Goal: Task Accomplishment & Management: Use online tool/utility

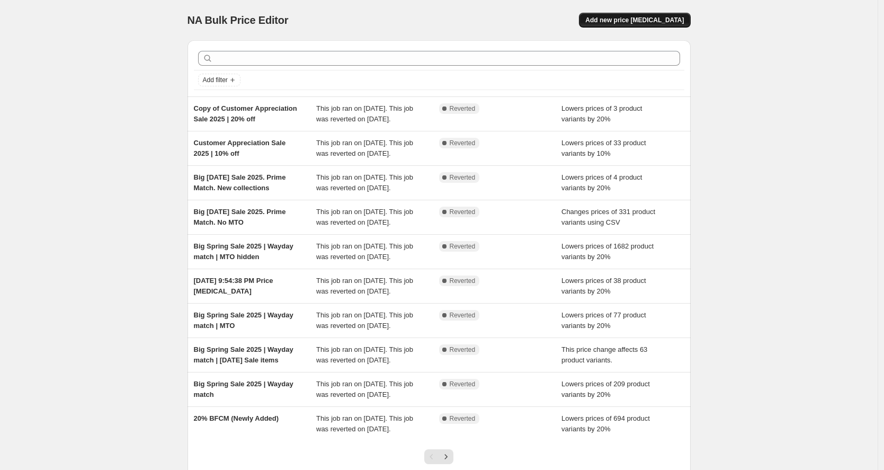
click at [646, 22] on span "Add new price change job" at bounding box center [634, 20] width 98 height 8
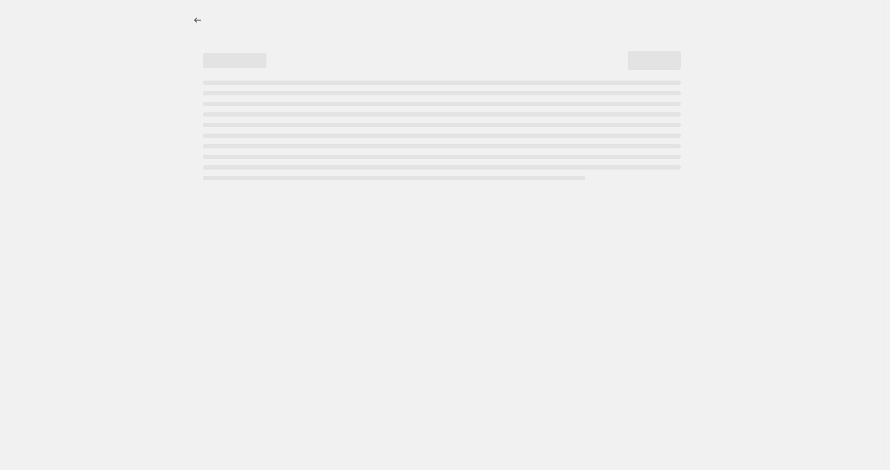
select select "percentage"
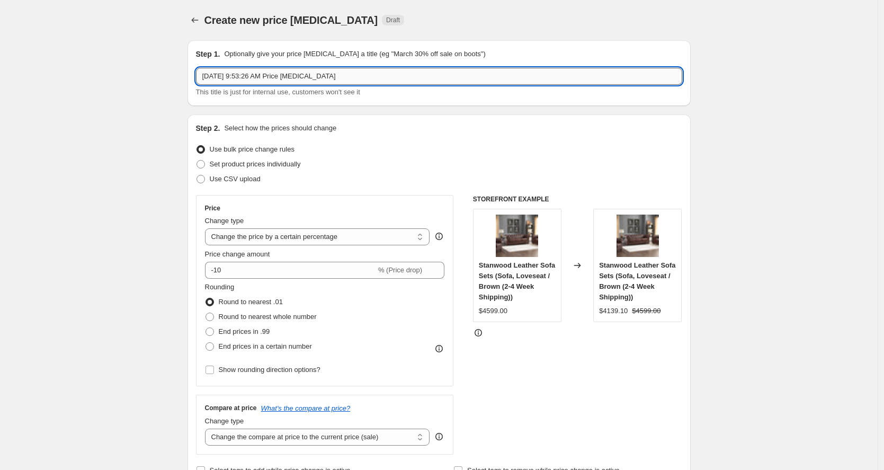
click at [248, 73] on input "Aug 28, 2025 at 9:53:26 AM Price change job" at bounding box center [439, 76] width 486 height 17
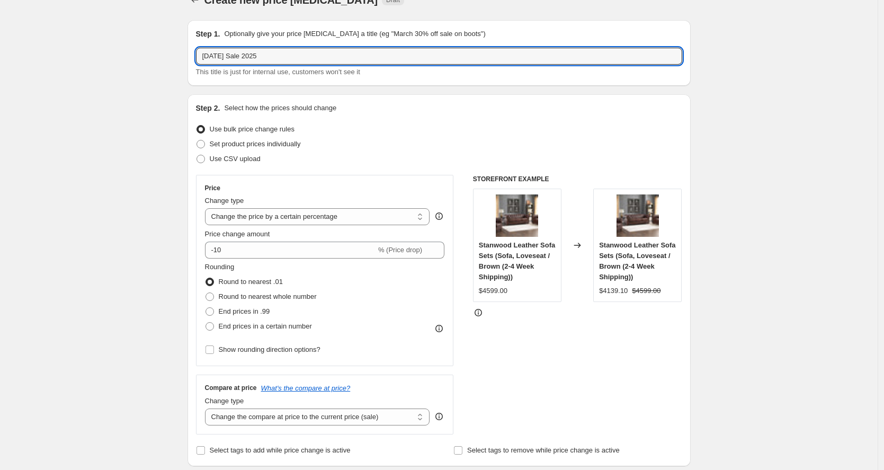
scroll to position [34, 0]
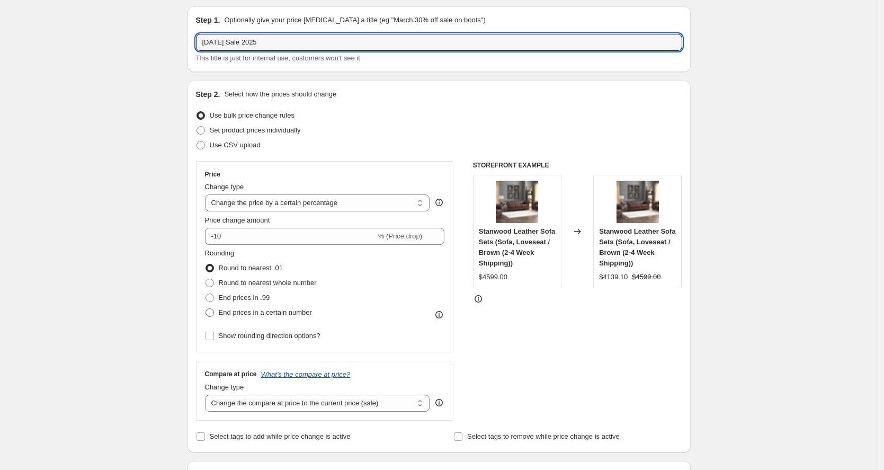
type input "Labor Day Sale 2025"
click at [231, 315] on span "End prices in a certain number" at bounding box center [265, 312] width 93 height 8
click at [206, 309] on input "End prices in a certain number" at bounding box center [205, 308] width 1 height 1
radio input "true"
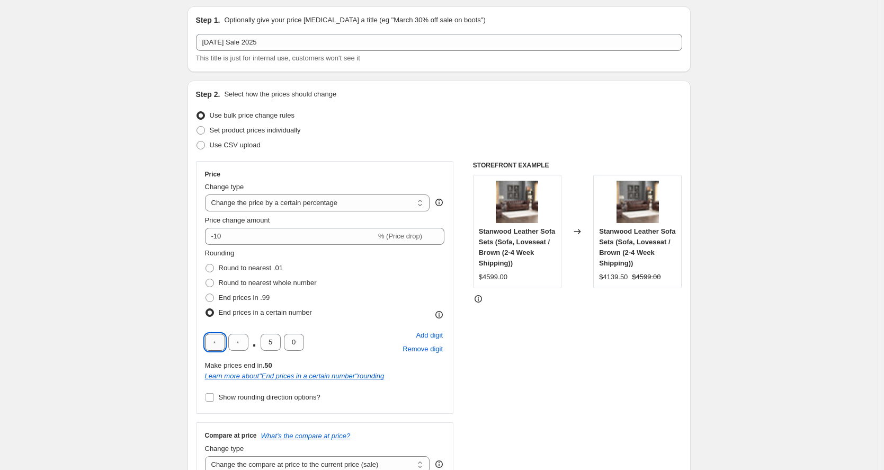
click at [219, 336] on input "text" at bounding box center [215, 342] width 20 height 17
type input "9"
type input "0"
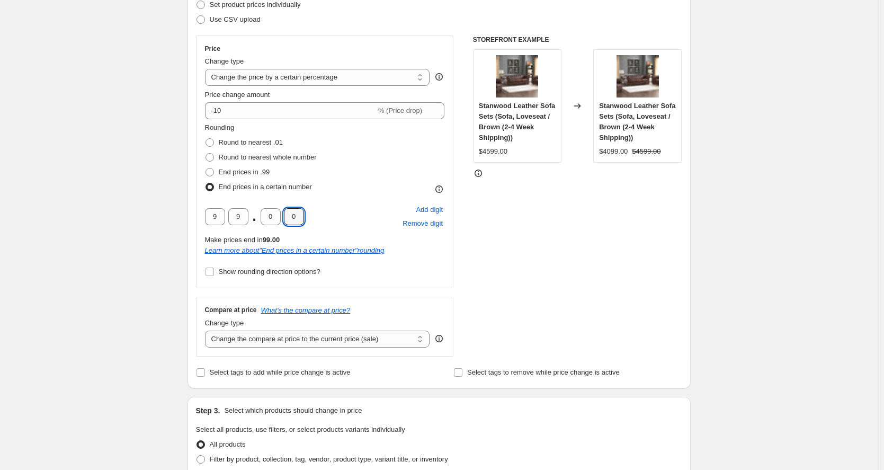
scroll to position [192, 0]
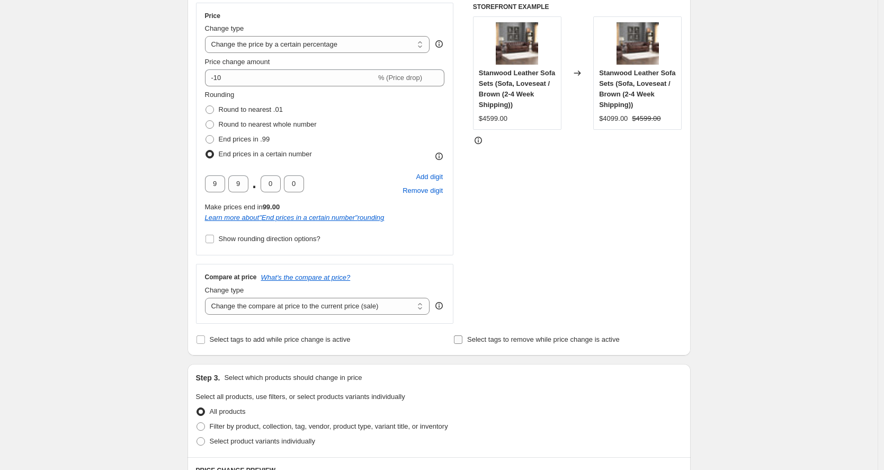
click at [504, 343] on span "Select tags to remove while price change is active" at bounding box center [543, 339] width 153 height 8
click at [462, 343] on input "Select tags to remove while price change is active" at bounding box center [458, 339] width 8 height 8
checkbox input "true"
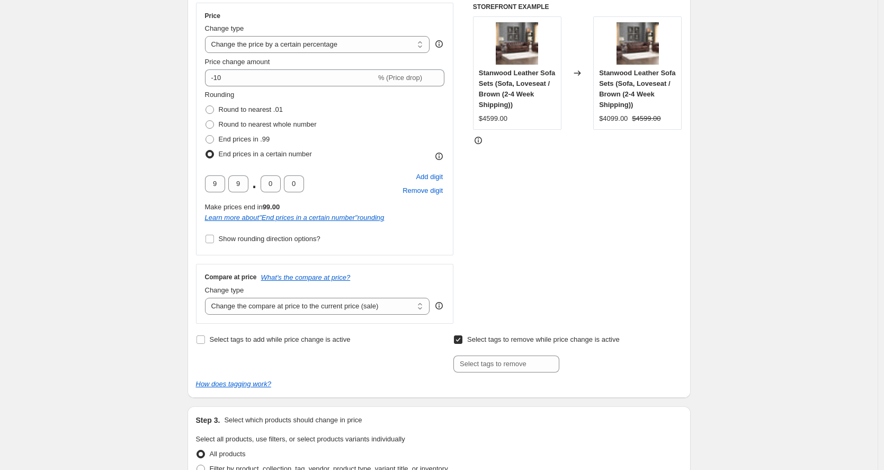
scroll to position [323, 0]
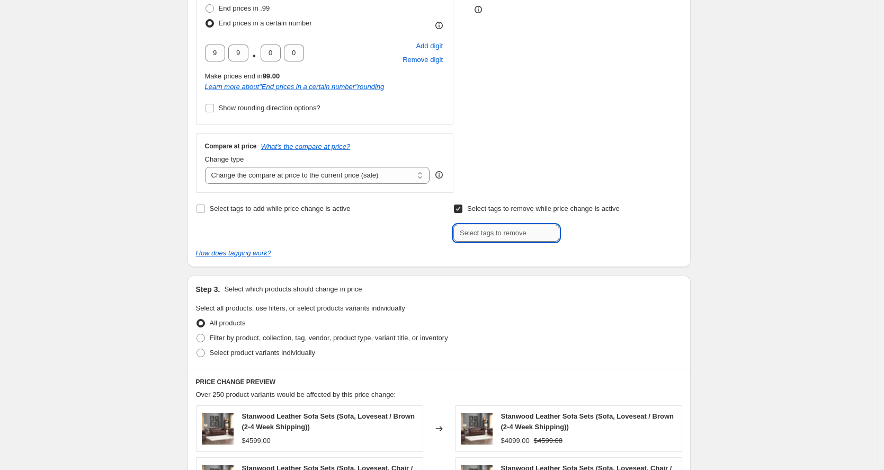
click at [488, 236] on input "text" at bounding box center [506, 233] width 106 height 17
type input "regular-price"
click at [607, 240] on div "regular-price Add regular-pric..." at bounding box center [567, 233] width 228 height 17
click at [611, 232] on span "regular-pric..." at bounding box center [603, 231] width 41 height 7
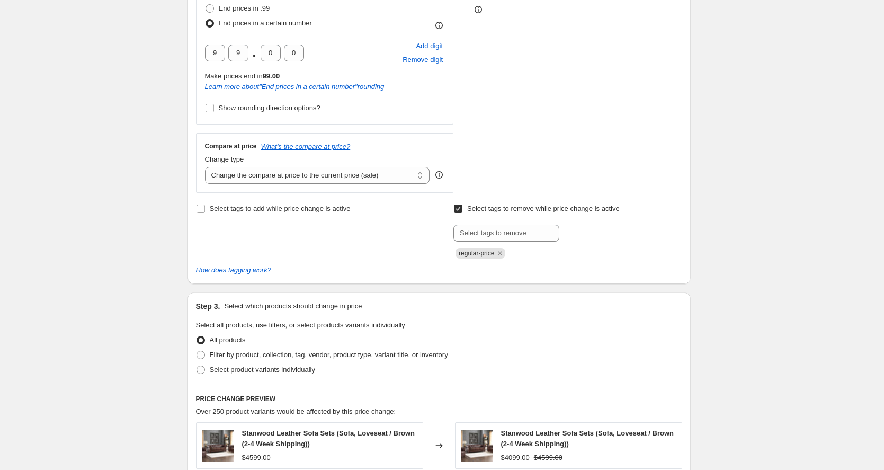
scroll to position [451, 0]
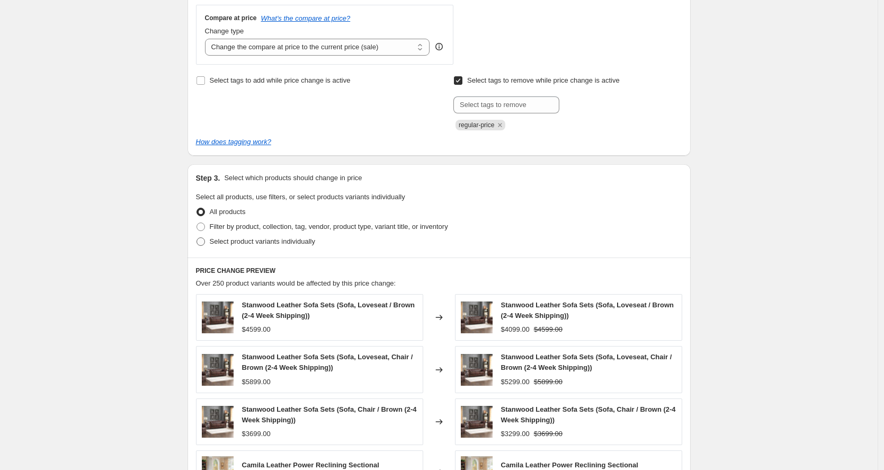
click at [244, 243] on span "Select product variants individually" at bounding box center [262, 241] width 105 height 8
click at [197, 238] on input "Select product variants individually" at bounding box center [196, 237] width 1 height 1
radio input "true"
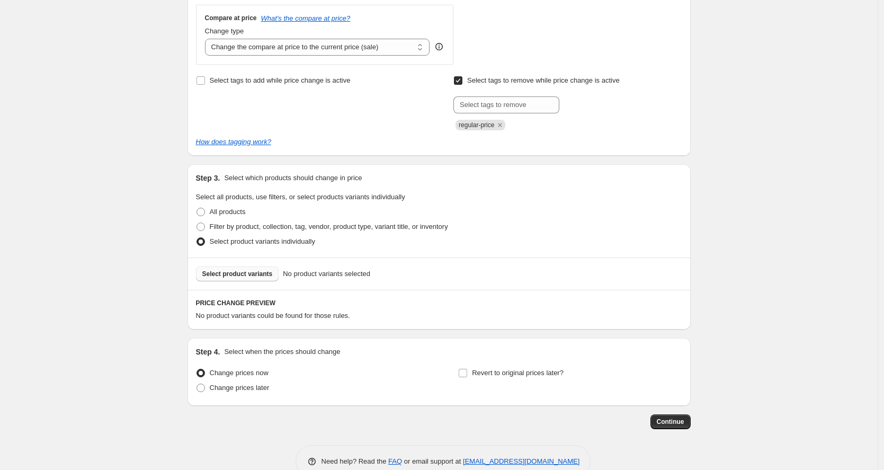
click at [248, 277] on span "Select product variants" at bounding box center [237, 274] width 70 height 8
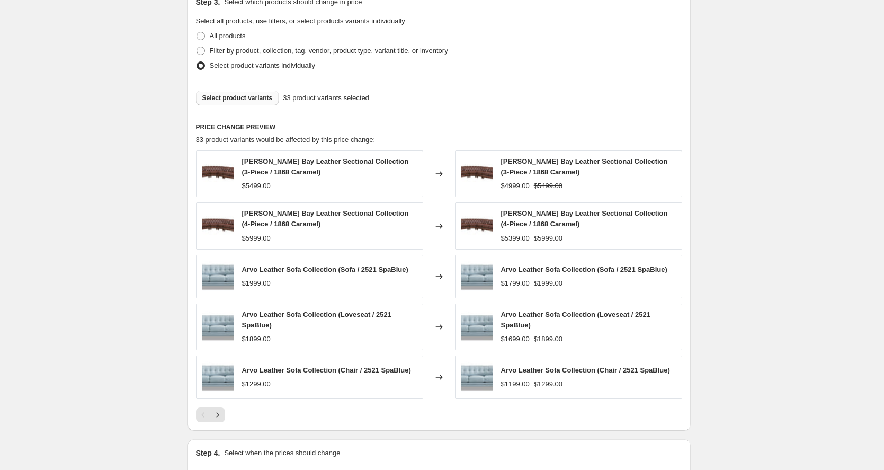
scroll to position [651, 0]
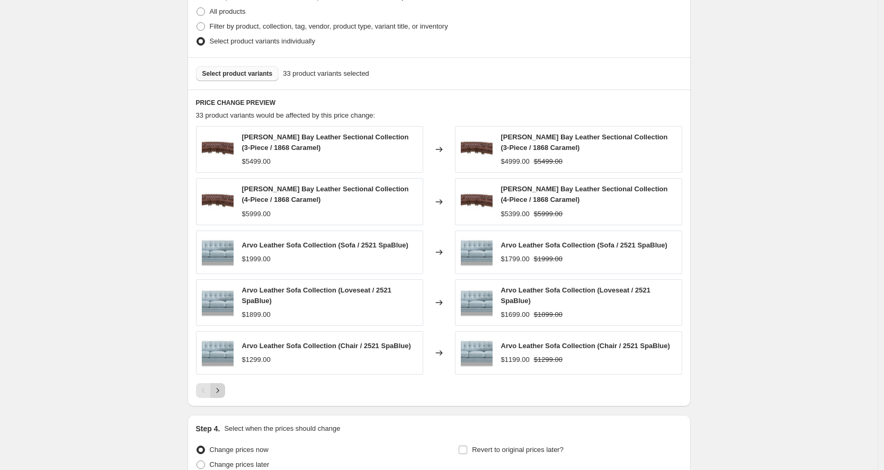
click at [223, 393] on icon "Next" at bounding box center [217, 390] width 11 height 11
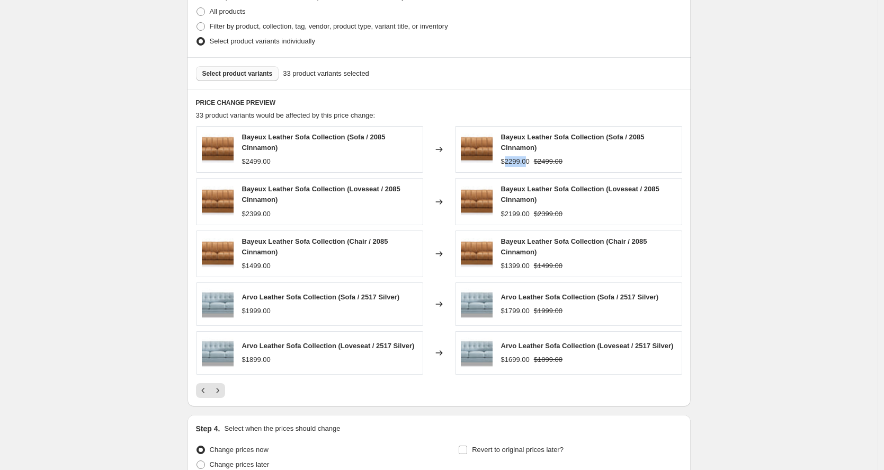
drag, startPoint x: 532, startPoint y: 165, endPoint x: 506, endPoint y: 161, distance: 25.8
click at [506, 161] on div "$2299.00" at bounding box center [515, 161] width 29 height 11
click at [204, 396] on icon "Previous" at bounding box center [203, 390] width 11 height 11
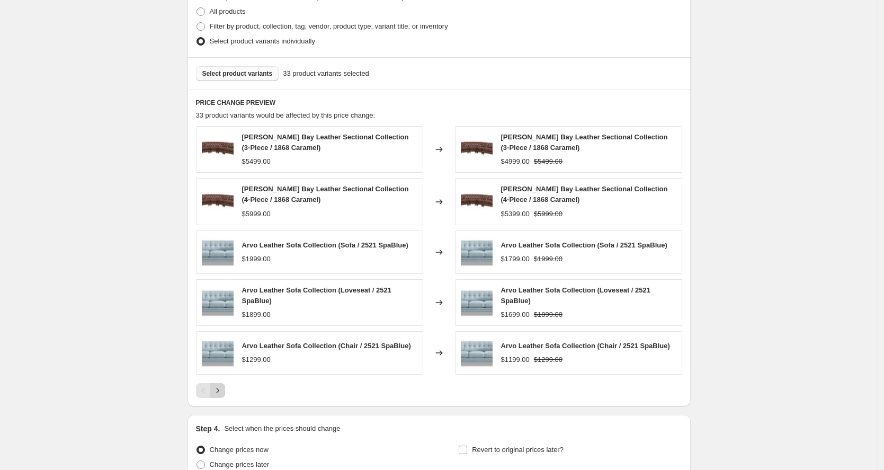
click at [218, 393] on icon "Next" at bounding box center [217, 390] width 11 height 11
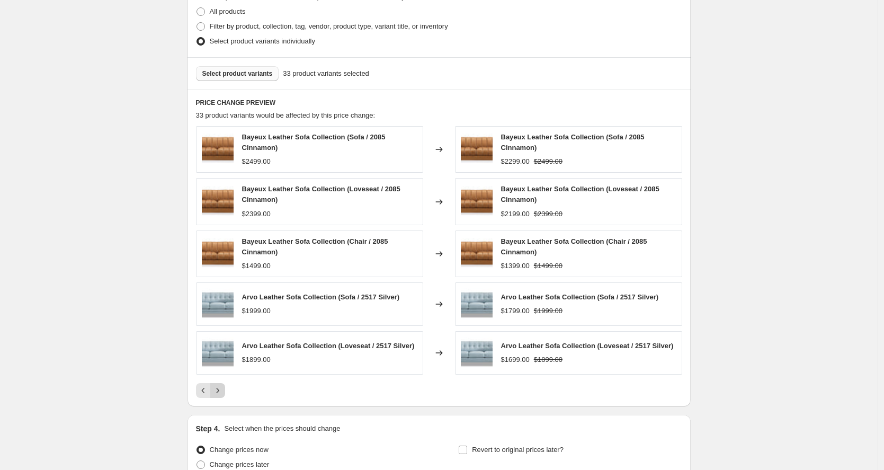
click at [218, 390] on icon "Next" at bounding box center [217, 390] width 11 height 11
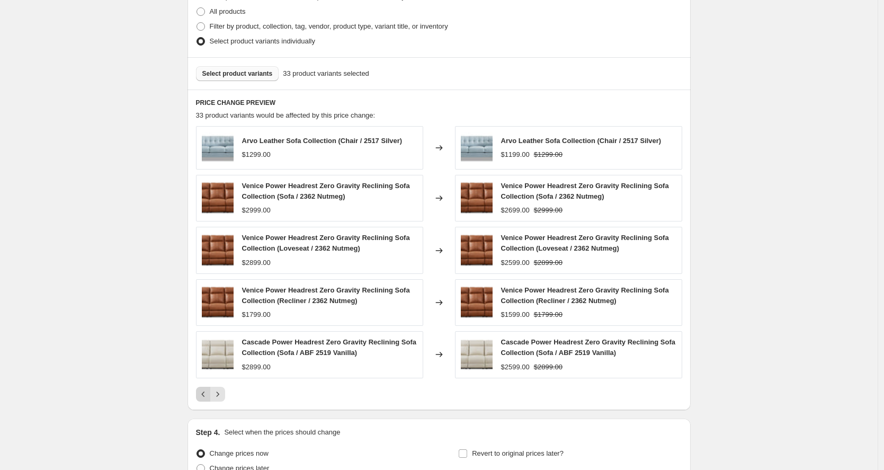
click at [208, 391] on icon "Previous" at bounding box center [203, 394] width 11 height 11
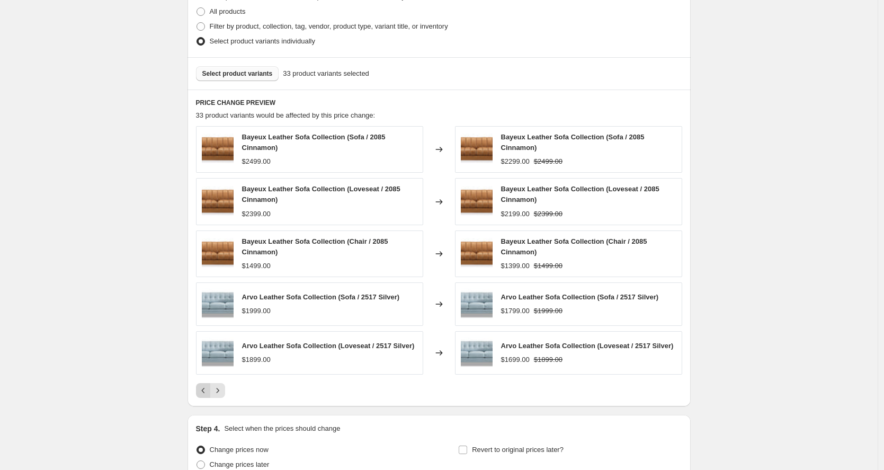
click at [208, 391] on icon "Previous" at bounding box center [203, 390] width 11 height 11
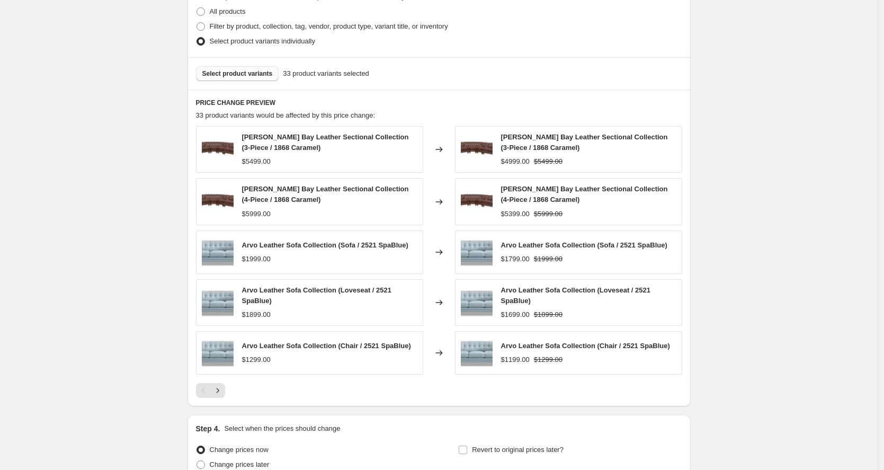
scroll to position [645, 0]
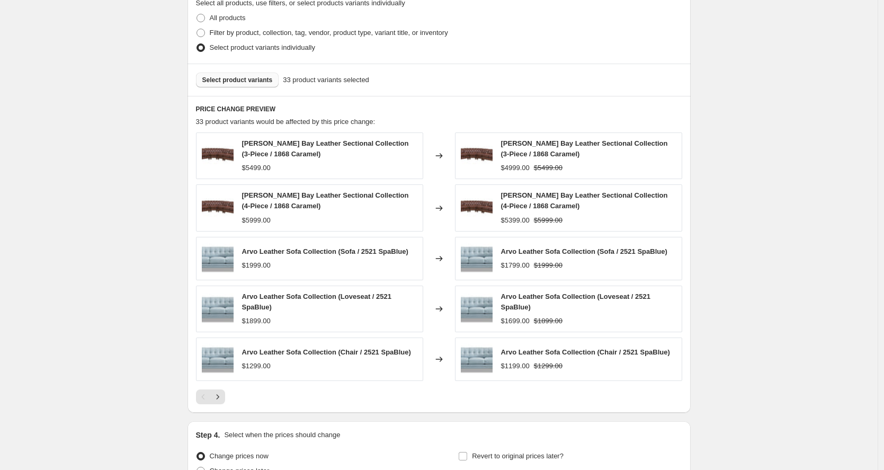
click at [264, 86] on button "Select product variants" at bounding box center [237, 80] width 83 height 15
click at [221, 399] on icon "Next" at bounding box center [217, 396] width 11 height 11
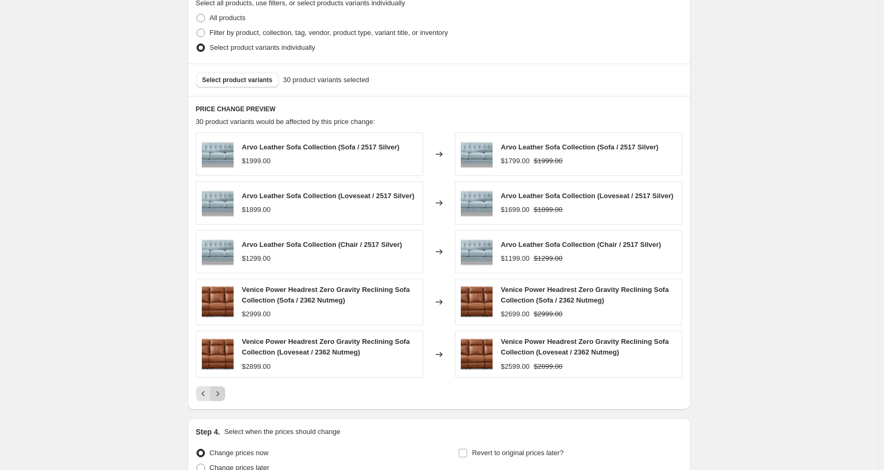
click at [217, 397] on icon "Next" at bounding box center [217, 393] width 11 height 11
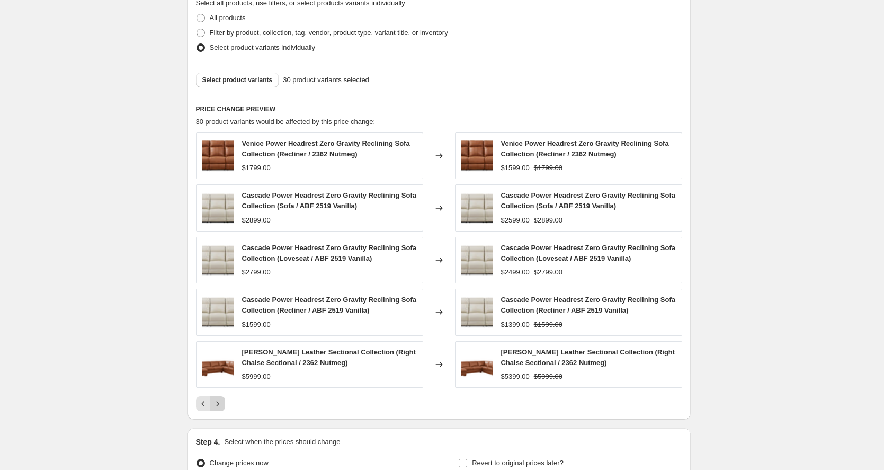
click at [223, 404] on icon "Next" at bounding box center [217, 403] width 11 height 11
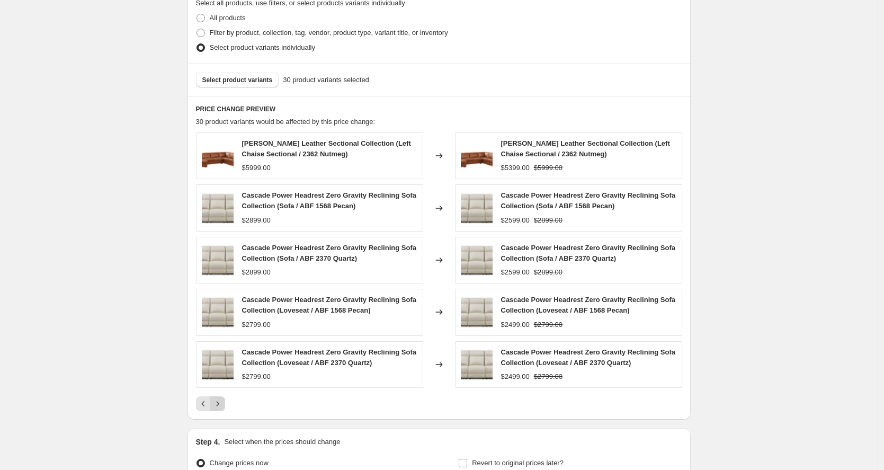
click at [223, 406] on icon "Next" at bounding box center [217, 403] width 11 height 11
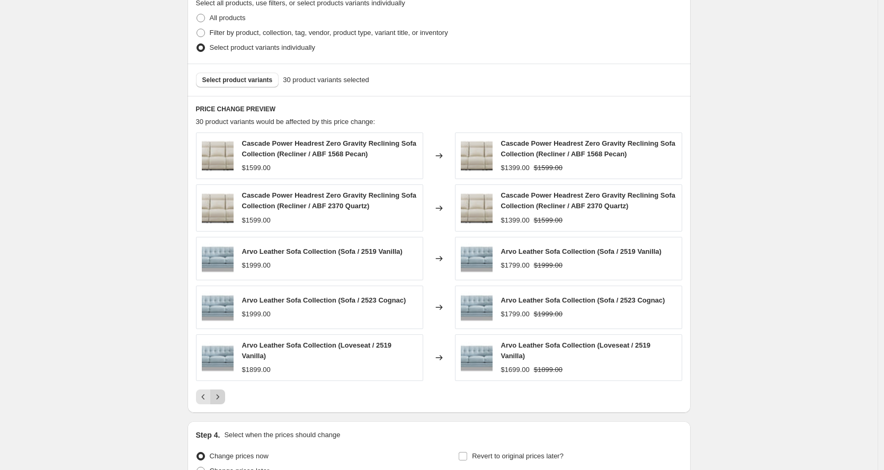
click at [219, 399] on icon "Next" at bounding box center [217, 396] width 11 height 11
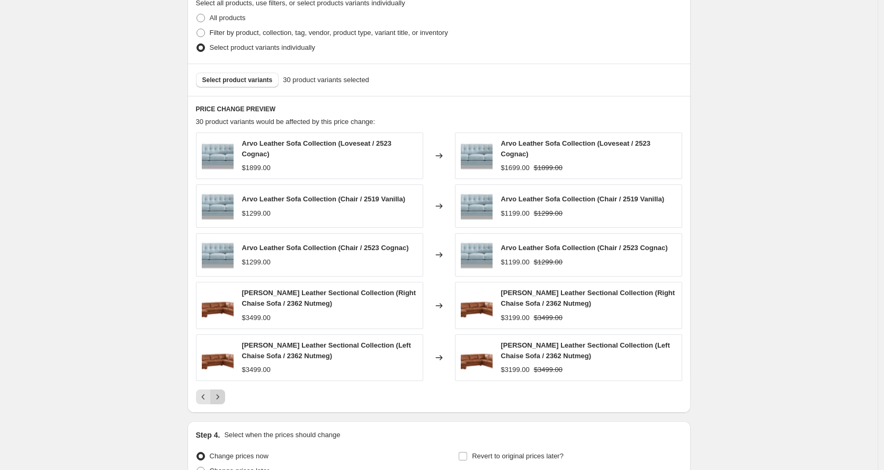
click at [219, 399] on div "Pagination" at bounding box center [217, 396] width 15 height 15
click at [203, 396] on icon "Previous" at bounding box center [203, 396] width 11 height 11
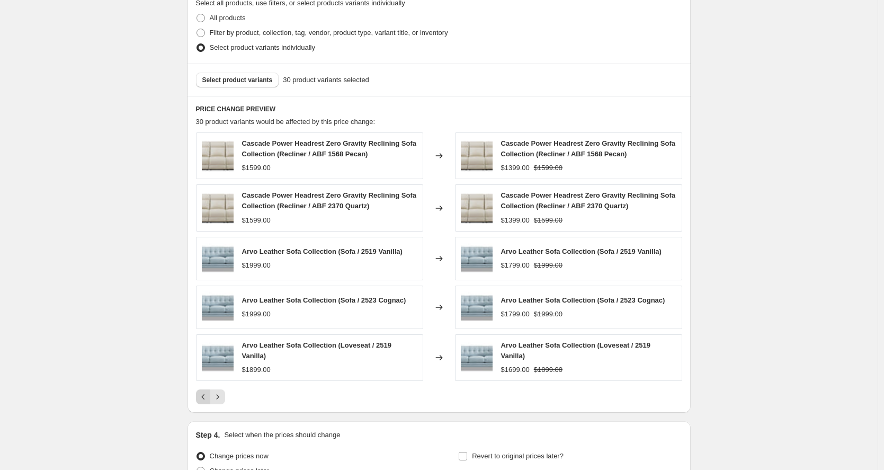
click at [208, 389] on button "Previous" at bounding box center [203, 396] width 15 height 15
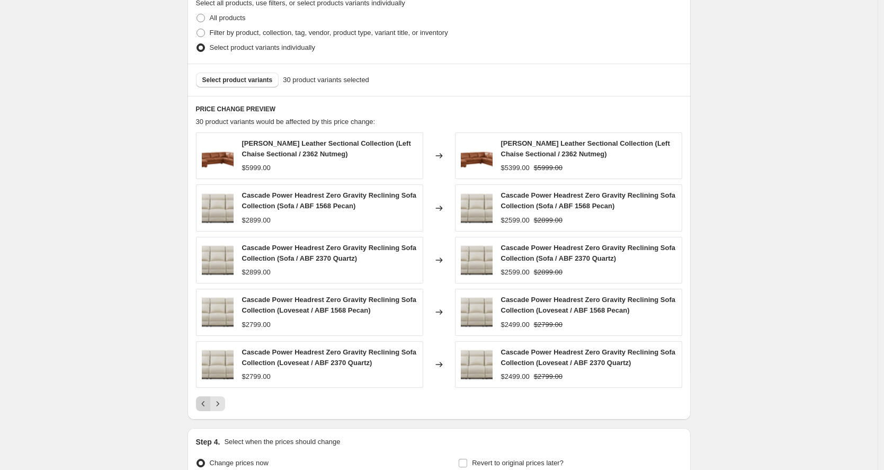
click at [207, 399] on icon "Previous" at bounding box center [203, 403] width 11 height 11
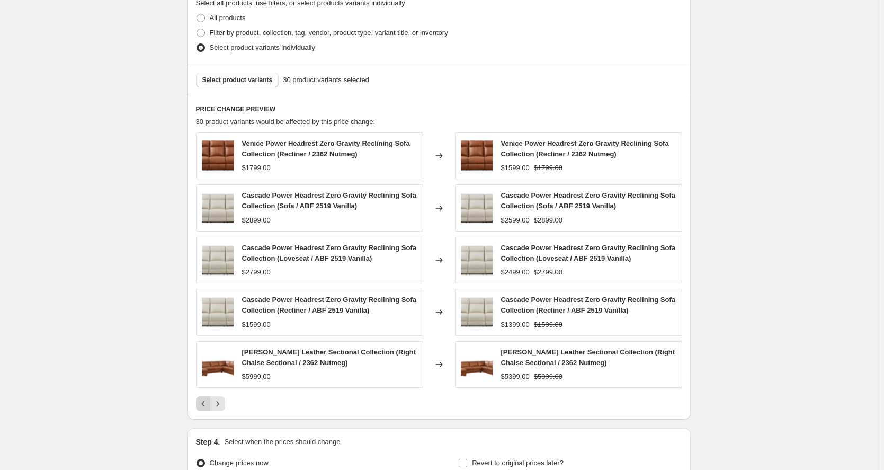
click at [207, 397] on button "Previous" at bounding box center [203, 403] width 15 height 15
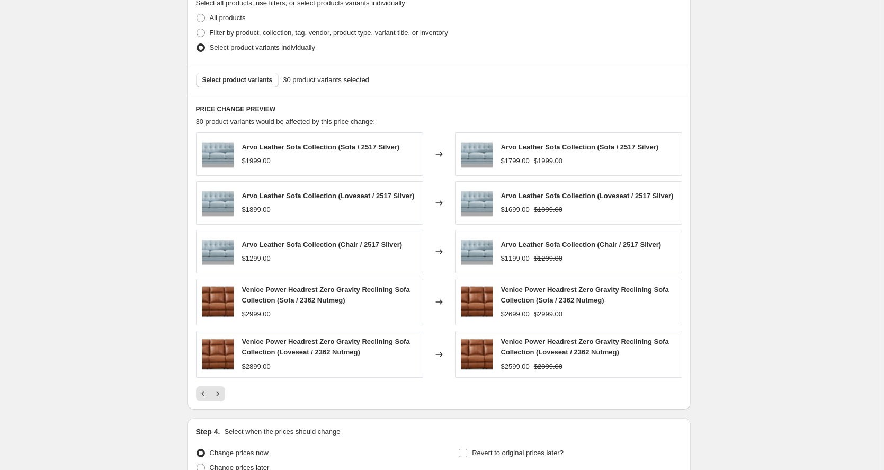
click at [207, 397] on icon "Previous" at bounding box center [203, 393] width 11 height 11
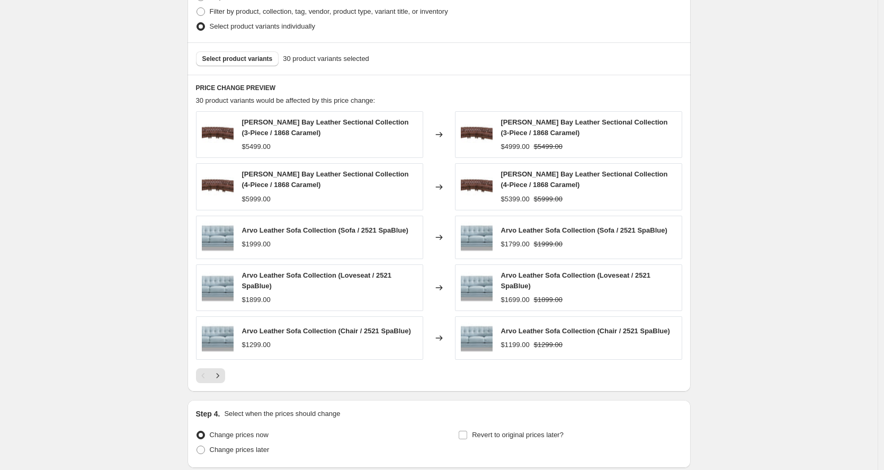
scroll to position [752, 0]
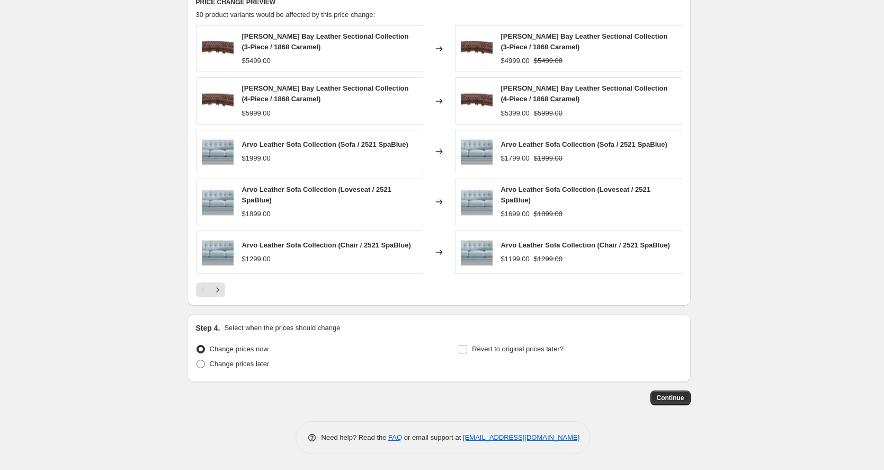
click at [258, 368] on span "Change prices later" at bounding box center [240, 364] width 60 height 8
click at [197, 360] on input "Change prices later" at bounding box center [196, 360] width 1 height 1
radio input "true"
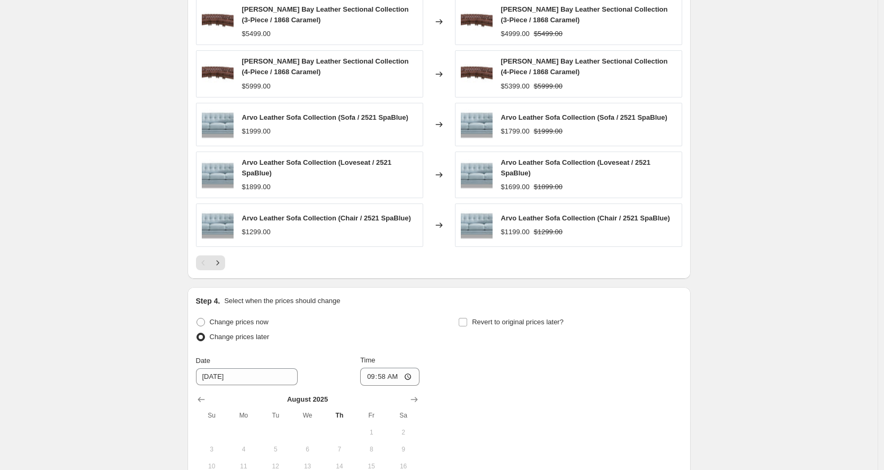
scroll to position [929, 0]
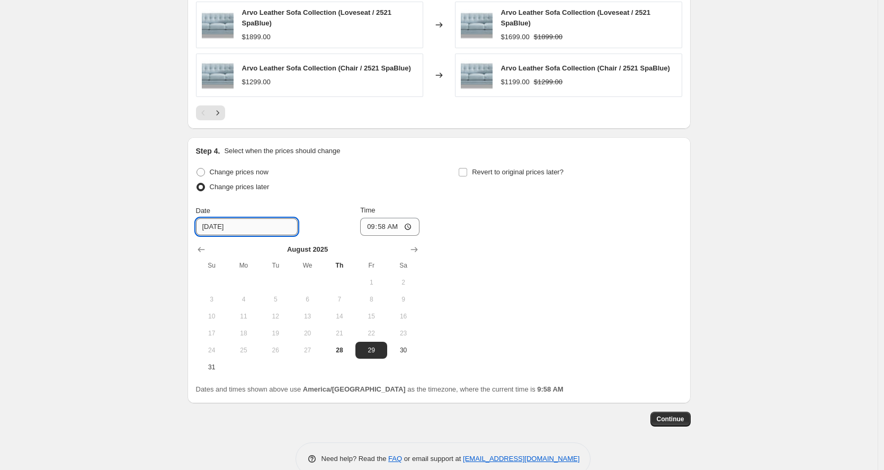
click at [256, 230] on input "8/29/2025" at bounding box center [247, 226] width 102 height 17
click at [335, 353] on span "28" at bounding box center [339, 350] width 23 height 8
type input "8/28/2025"
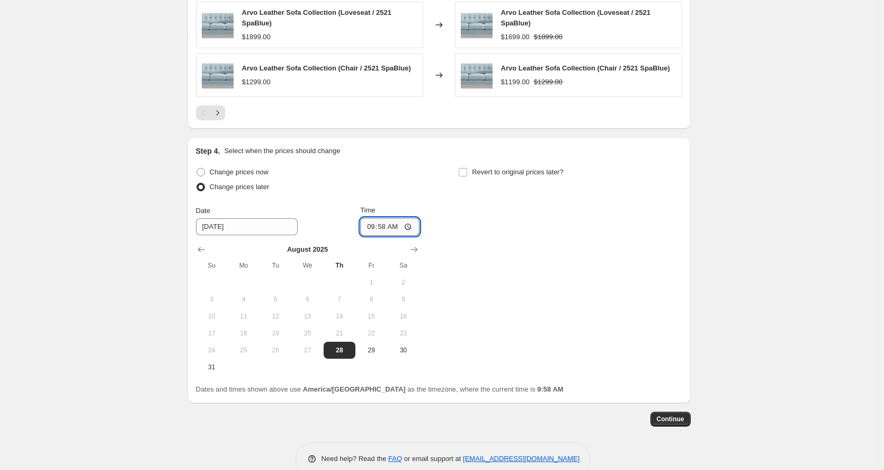
click at [387, 227] on input "09:58" at bounding box center [389, 227] width 59 height 18
click at [395, 228] on input "10:58" at bounding box center [389, 227] width 59 height 18
click at [409, 225] on input "10:00" at bounding box center [389, 227] width 59 height 18
type input "22:00"
click at [483, 169] on span "Revert to original prices later?" at bounding box center [518, 172] width 92 height 8
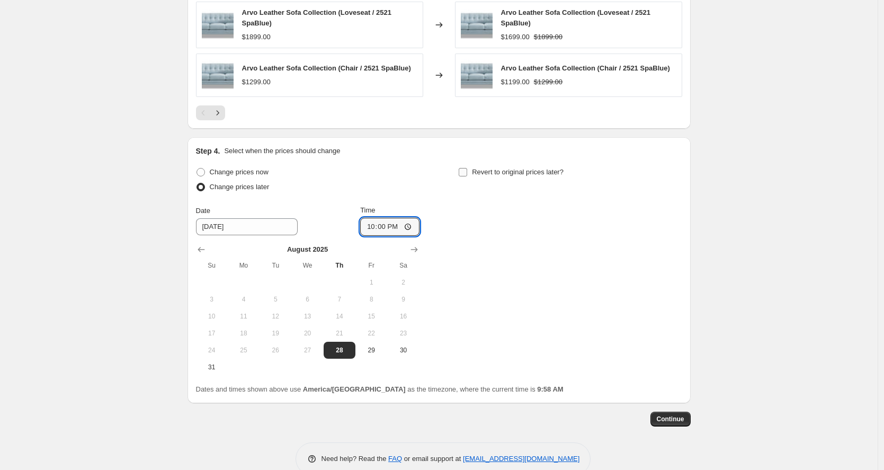
click at [467, 169] on input "Revert to original prices later?" at bounding box center [463, 172] width 8 height 8
checkbox input "true"
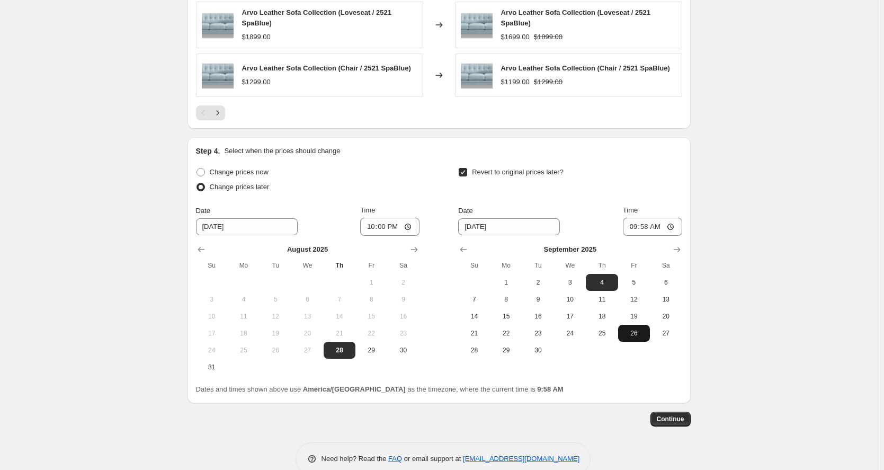
click at [633, 334] on span "26" at bounding box center [633, 333] width 23 height 8
type input "9/26/2025"
click at [649, 229] on input "09:58" at bounding box center [652, 227] width 59 height 18
type input "23:59"
click at [684, 417] on span "Continue" at bounding box center [671, 419] width 28 height 8
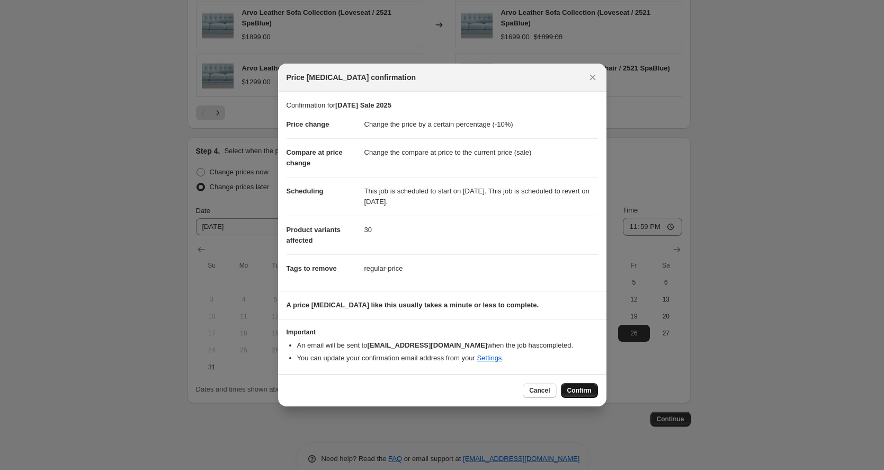
click at [587, 389] on span "Confirm" at bounding box center [579, 390] width 24 height 8
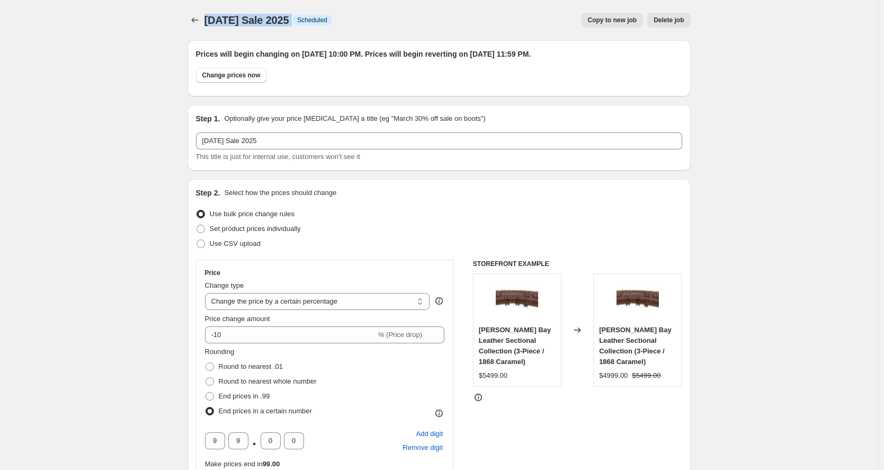
drag, startPoint x: 208, startPoint y: 19, endPoint x: 311, endPoint y: 17, distance: 103.8
click at [311, 17] on div "Labor Day Sale 2025 Info Scheduled" at bounding box center [268, 20] width 128 height 15
copy div "Labor Day Sale 2025 Info"
click at [199, 23] on icon "Price change jobs" at bounding box center [195, 20] width 11 height 11
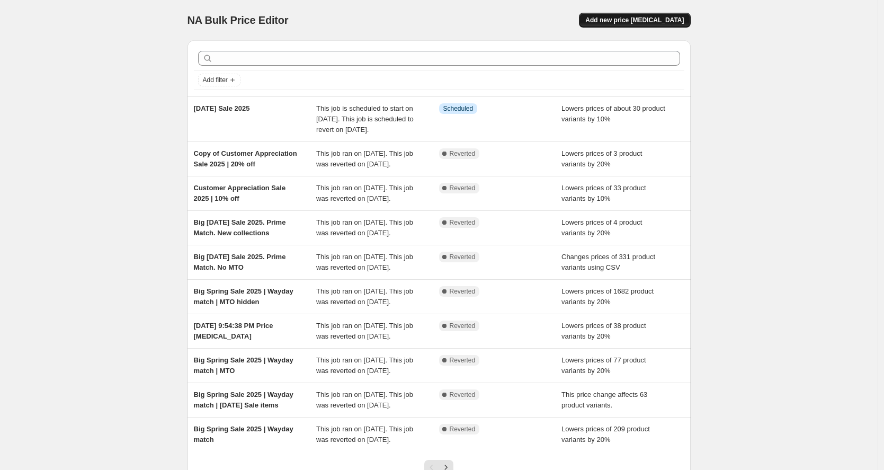
click at [645, 21] on span "Add new price change job" at bounding box center [634, 20] width 98 height 8
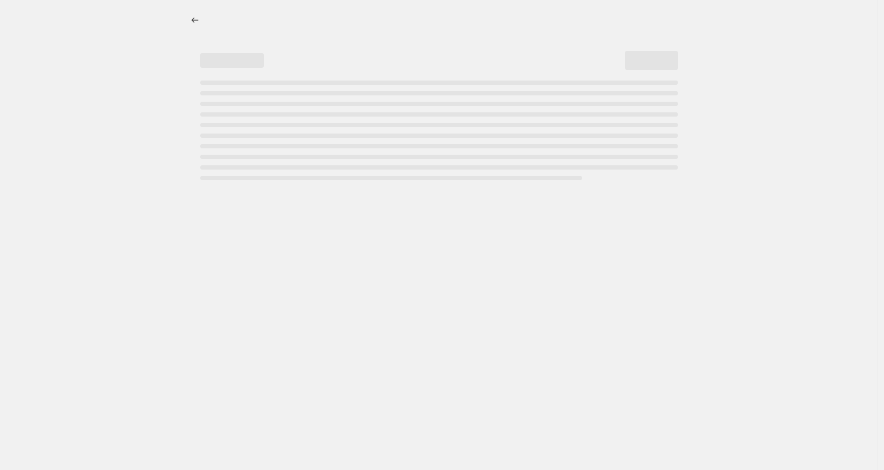
select select "percentage"
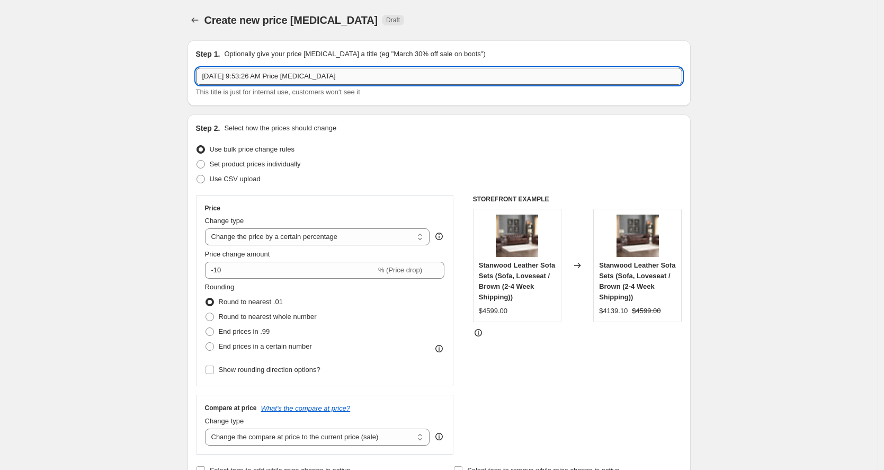
drag, startPoint x: 392, startPoint y: 75, endPoint x: 212, endPoint y: 69, distance: 180.2
click at [212, 69] on input "Aug 28, 2025 at 9:53:26 AM Price change job" at bounding box center [439, 76] width 486 height 17
paste input "Labor Day Sale 2025 Info"
type input "Labor Day Sale 2025 | Bayeux"
click at [232, 166] on span "Set product prices individually" at bounding box center [255, 164] width 91 height 8
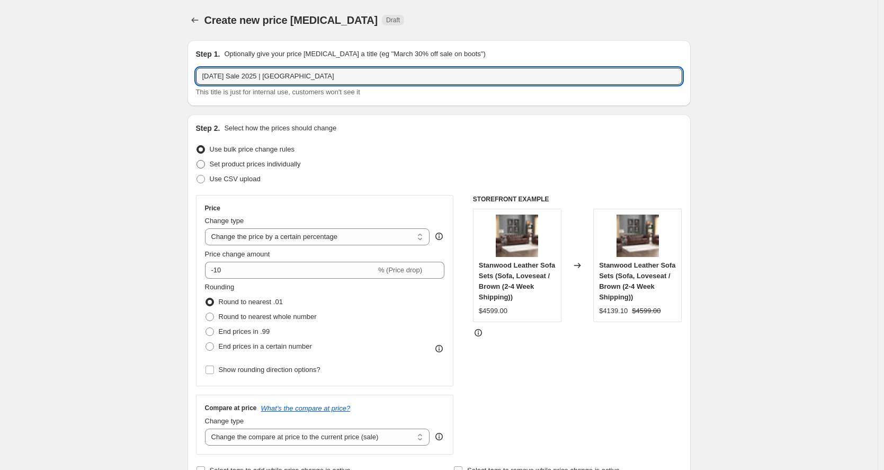
click at [197, 160] on input "Set product prices individually" at bounding box center [196, 160] width 1 height 1
radio input "true"
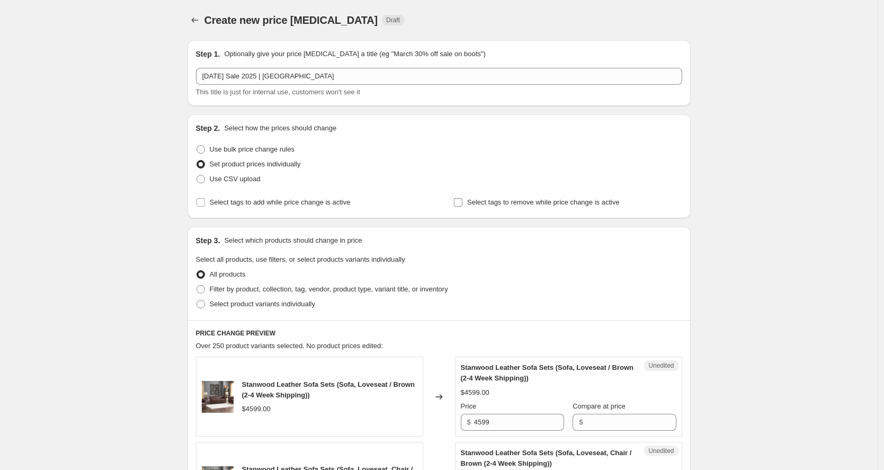
click at [504, 203] on span "Select tags to remove while price change is active" at bounding box center [543, 202] width 153 height 8
click at [462, 203] on input "Select tags to remove while price change is active" at bounding box center [458, 202] width 8 height 8
checkbox input "true"
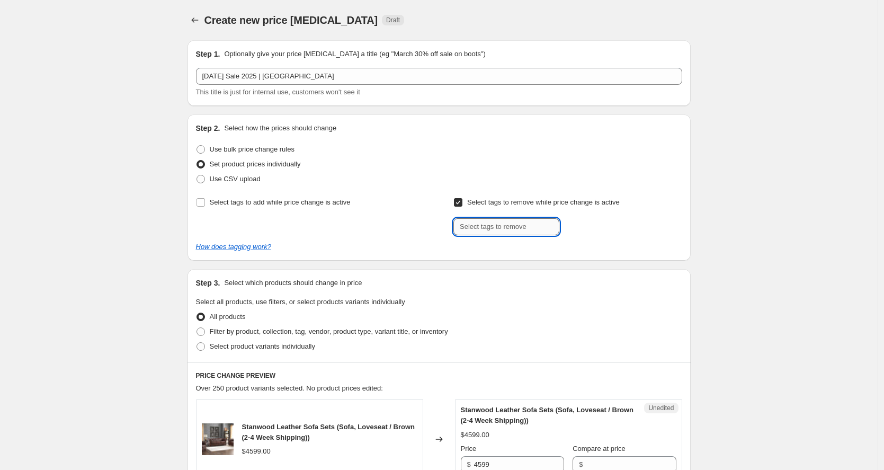
click at [470, 225] on input "text" at bounding box center [506, 226] width 106 height 17
type input "regular-price"
click at [588, 230] on button "Add regular-pric..." at bounding box center [595, 225] width 67 height 15
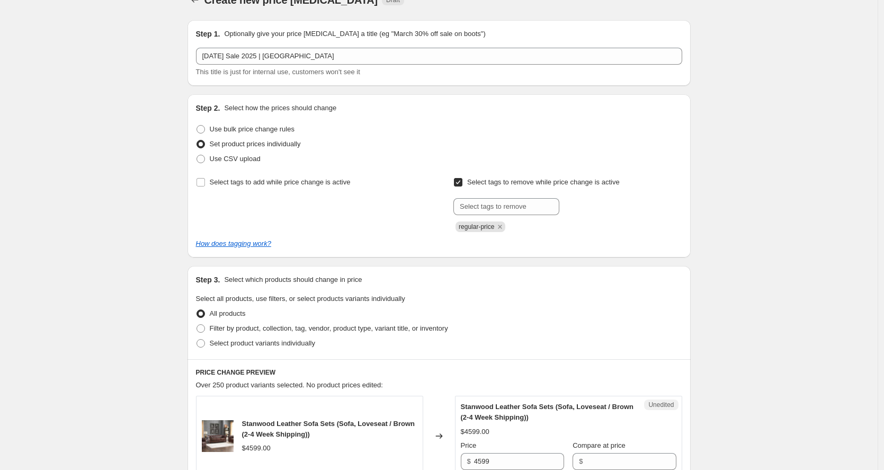
scroll to position [46, 0]
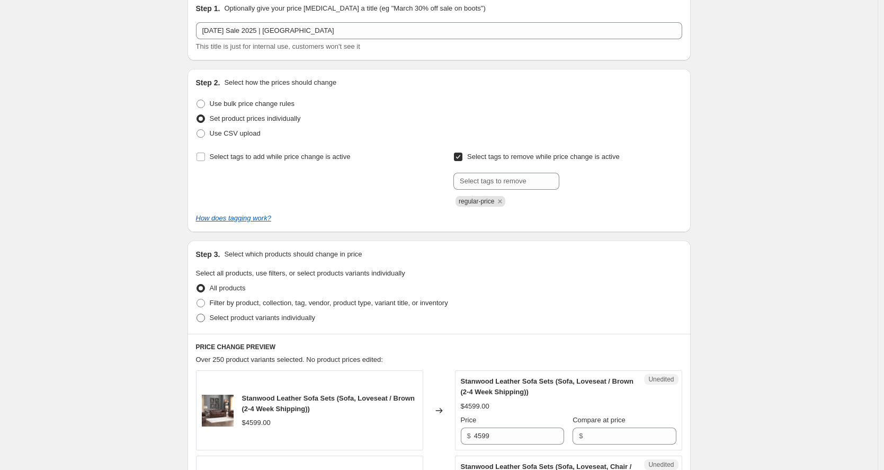
click at [259, 323] on span "Select product variants individually" at bounding box center [262, 317] width 105 height 11
click at [197, 314] on input "Select product variants individually" at bounding box center [196, 313] width 1 height 1
radio input "true"
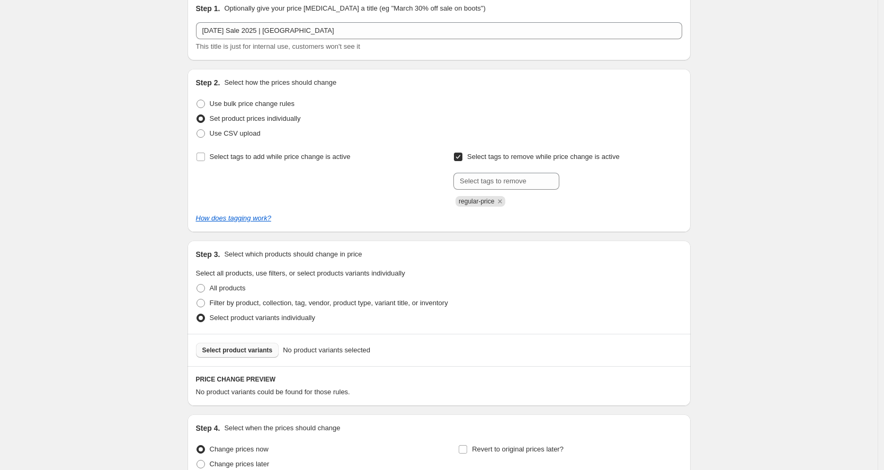
click at [257, 350] on span "Select product variants" at bounding box center [237, 350] width 70 height 8
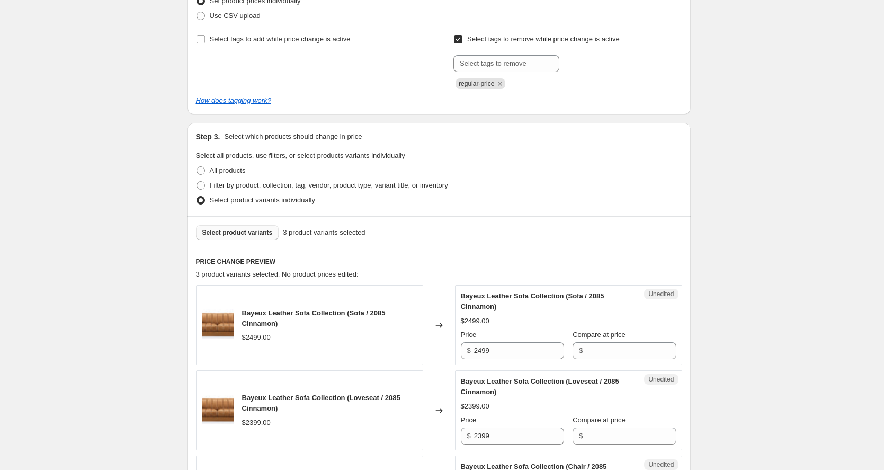
scroll to position [205, 0]
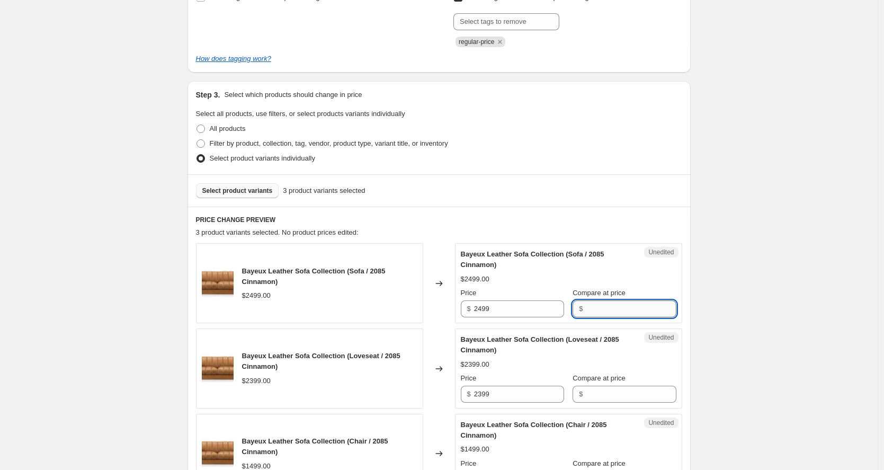
click at [621, 308] on input "Compare at price" at bounding box center [631, 308] width 90 height 17
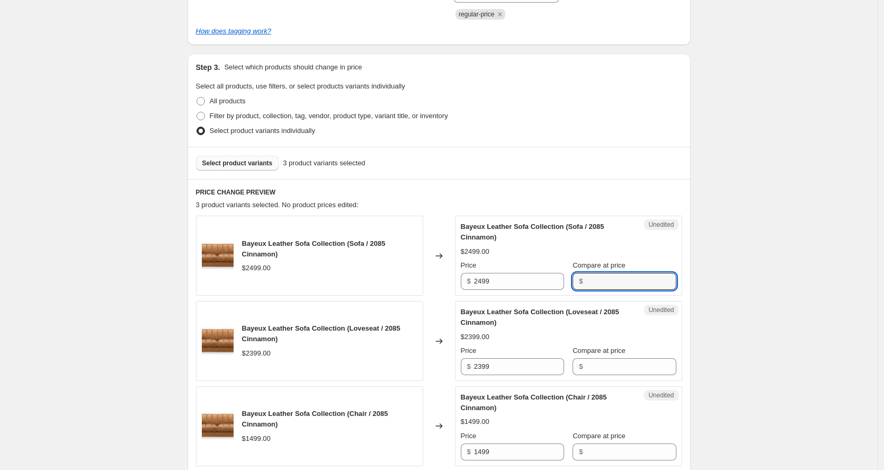
scroll to position [246, 0]
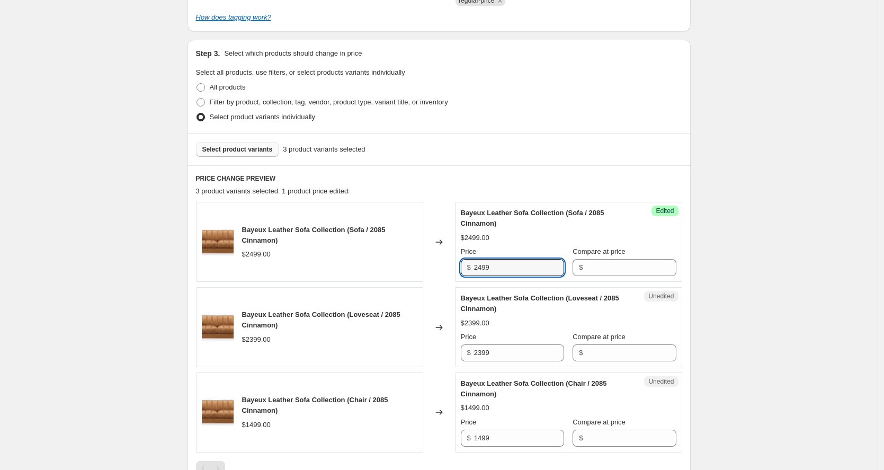
drag, startPoint x: 502, startPoint y: 270, endPoint x: 467, endPoint y: 266, distance: 35.6
click at [467, 266] on div "$ 2499" at bounding box center [512, 267] width 103 height 17
type input "2199"
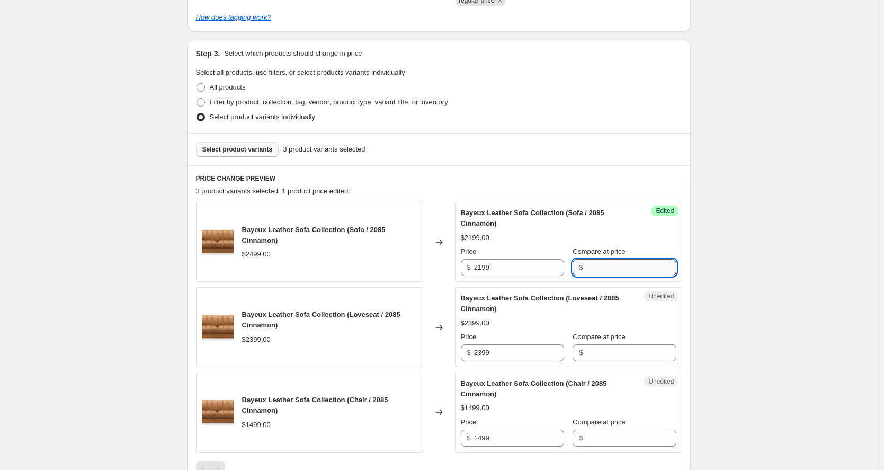
click at [619, 273] on input "Compare at price" at bounding box center [631, 267] width 90 height 17
type input "2499"
click at [712, 250] on div "Create new price change job. This page is ready Create new price change job Dra…" at bounding box center [438, 201] width 877 height 894
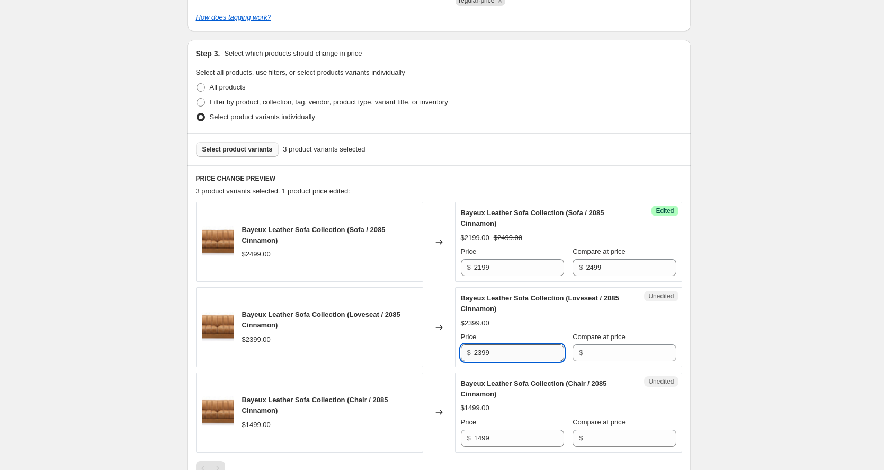
click at [482, 352] on input "2399" at bounding box center [519, 352] width 90 height 17
click at [619, 350] on input "Compare at price" at bounding box center [631, 352] width 90 height 17
paste input "2399"
type input "2399"
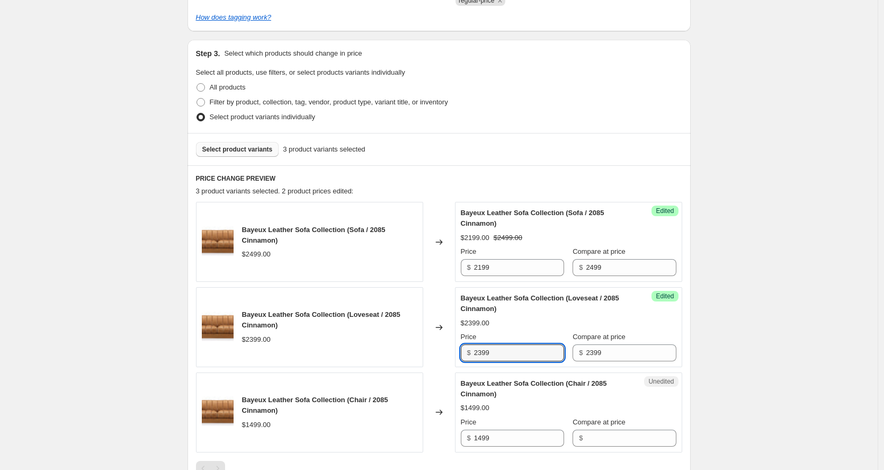
drag, startPoint x: 518, startPoint y: 352, endPoint x: 467, endPoint y: 350, distance: 51.4
click at [467, 350] on div "$ 2399" at bounding box center [512, 352] width 103 height 17
type input "2099"
click at [438, 340] on div "Changed to" at bounding box center [439, 327] width 32 height 80
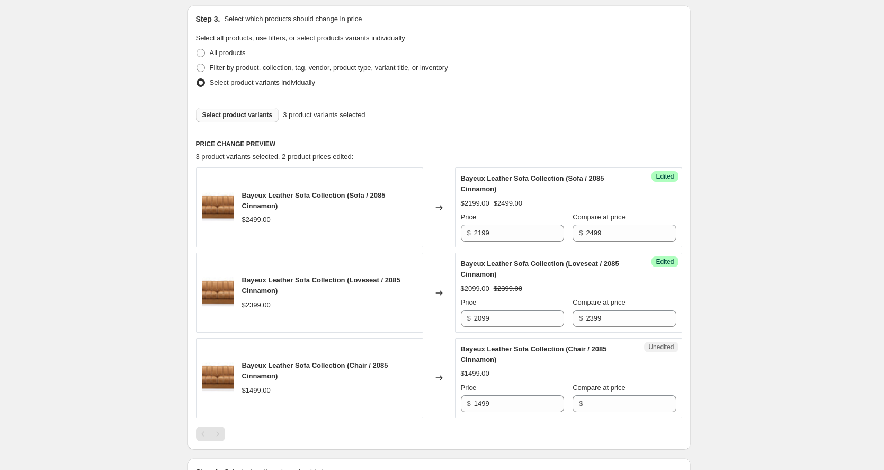
scroll to position [294, 0]
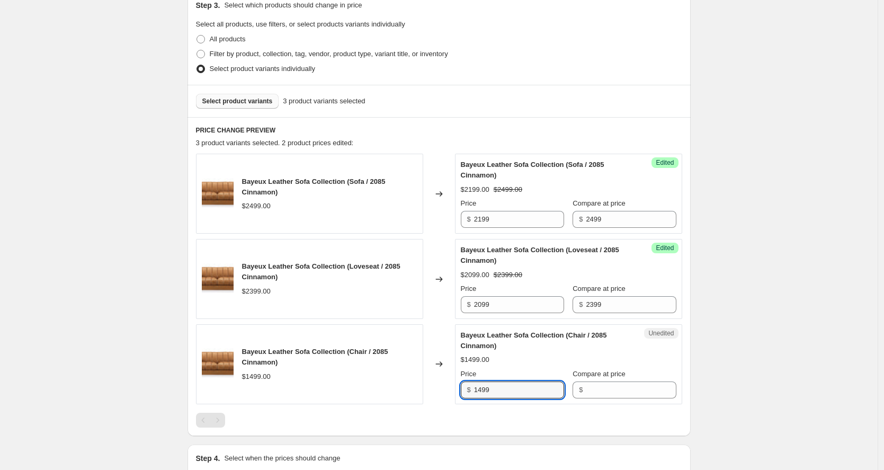
drag, startPoint x: 496, startPoint y: 392, endPoint x: 453, endPoint y: 385, distance: 43.5
click at [453, 385] on div "Bayeux Leather Sofa Collection (Chair / 2085 Cinnamon) $1499.00 Changed to Uned…" at bounding box center [439, 364] width 486 height 80
type input "1499"
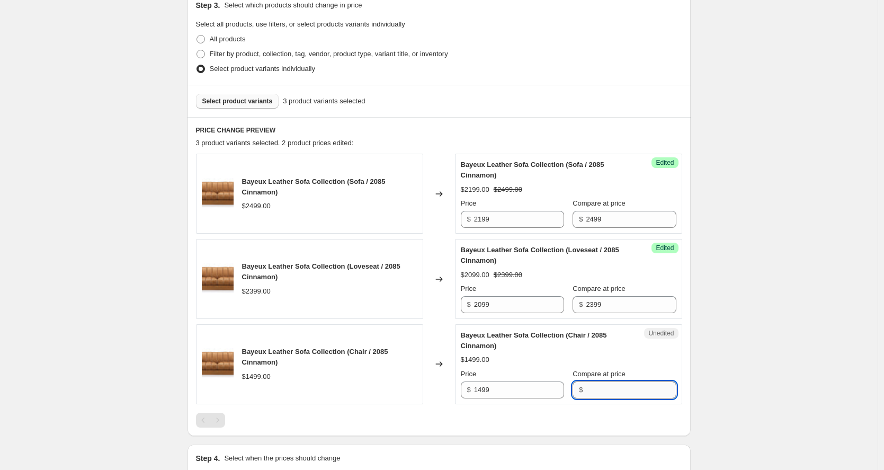
click at [605, 391] on input "Compare at price" at bounding box center [631, 389] width 90 height 17
paste input "1499"
type input "1499"
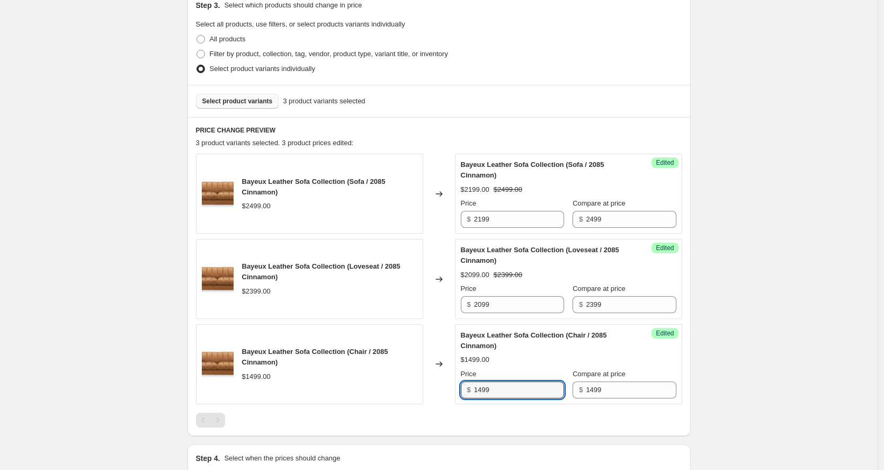
drag, startPoint x: 497, startPoint y: 390, endPoint x: 441, endPoint y: 387, distance: 56.8
click at [441, 387] on div "Bayeux Leather Sofa Collection (Chair / 2085 Cinnamon) $1499.00 Changed to Succ…" at bounding box center [439, 364] width 486 height 80
type input "1399"
click at [445, 409] on div "Bayeux Leather Sofa Collection (Sofa / 2085 Cinnamon) $2499.00 Changed to Succe…" at bounding box center [439, 290] width 486 height 273
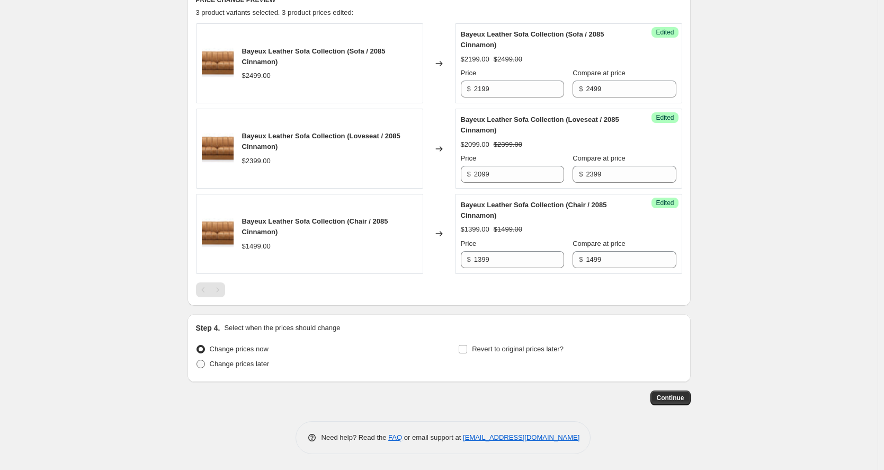
click at [236, 365] on span "Change prices later" at bounding box center [240, 364] width 60 height 8
click at [197, 360] on input "Change prices later" at bounding box center [196, 360] width 1 height 1
radio input "true"
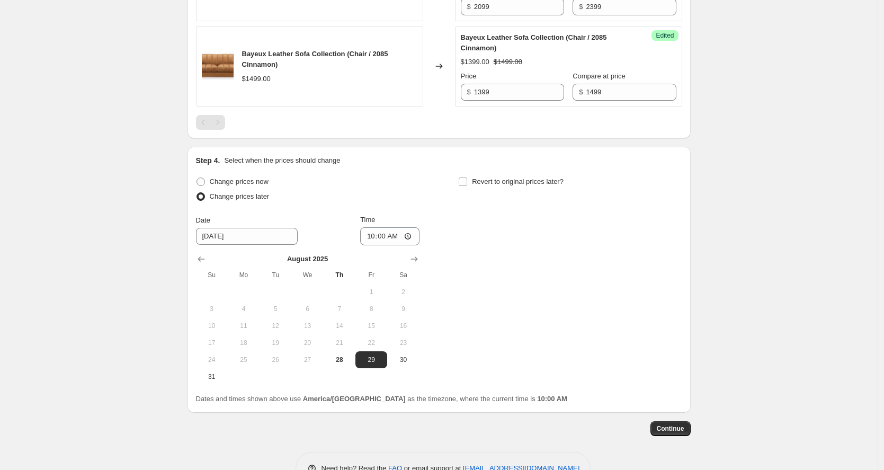
scroll to position [624, 0]
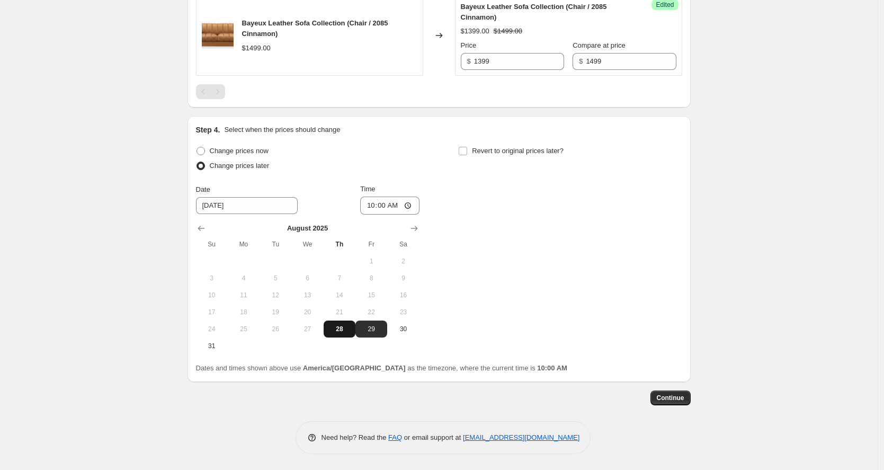
click at [350, 327] on span "28" at bounding box center [339, 329] width 23 height 8
type input "8/28/2025"
click at [407, 204] on input "10:00" at bounding box center [389, 205] width 59 height 18
type input "22:00"
click at [471, 151] on label "Revert to original prices later?" at bounding box center [510, 151] width 105 height 15
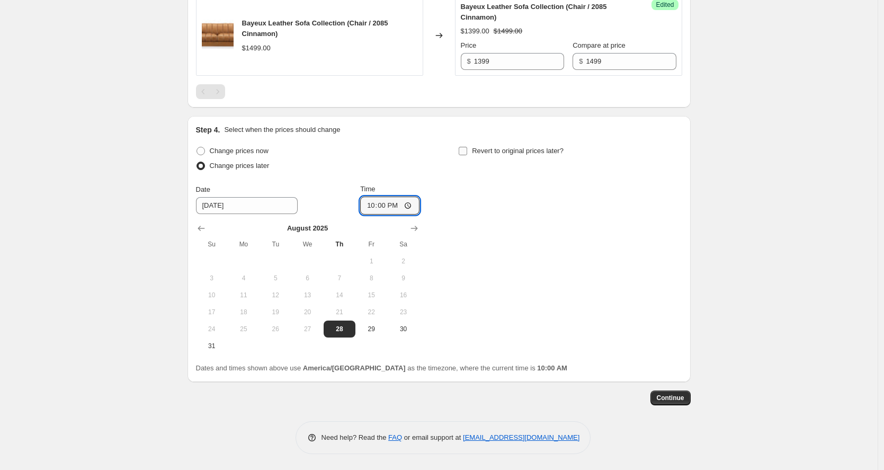
click at [467, 151] on input "Revert to original prices later?" at bounding box center [463, 151] width 8 height 8
checkbox input "true"
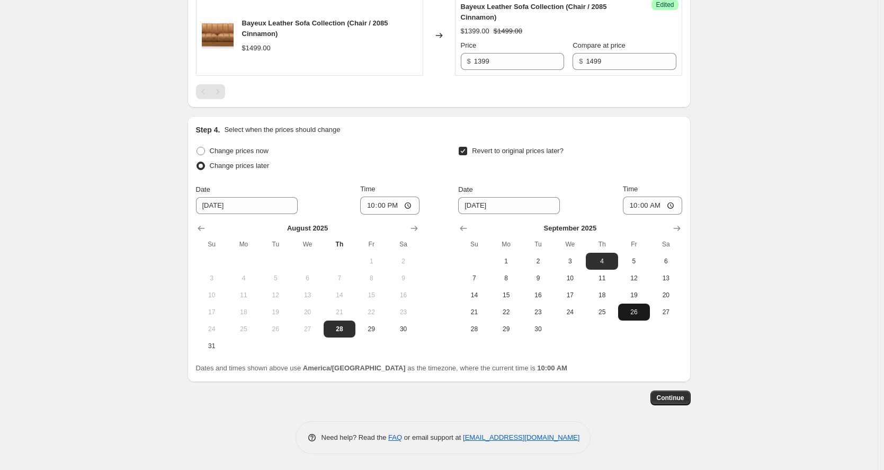
click at [646, 310] on span "26" at bounding box center [633, 312] width 23 height 8
type input "9/26/2025"
click at [646, 207] on input "10:00" at bounding box center [652, 205] width 59 height 18
click at [662, 205] on input "11:00" at bounding box center [652, 205] width 59 height 18
type input "23:59"
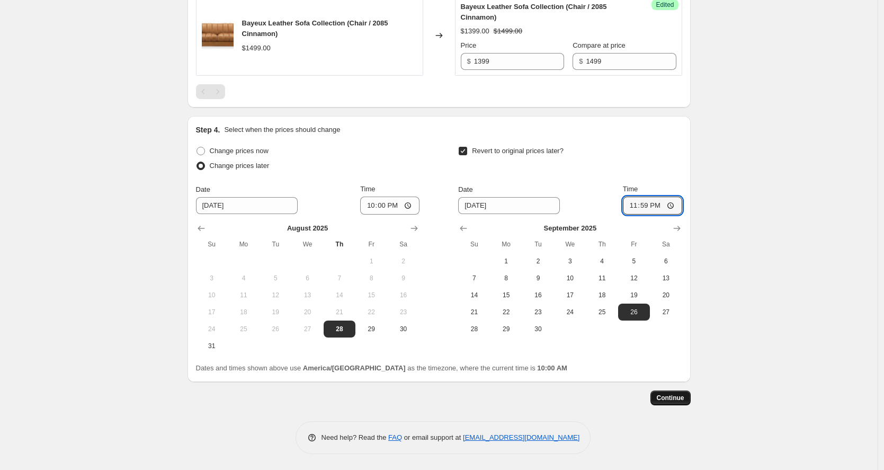
click at [676, 403] on button "Continue" at bounding box center [670, 397] width 40 height 15
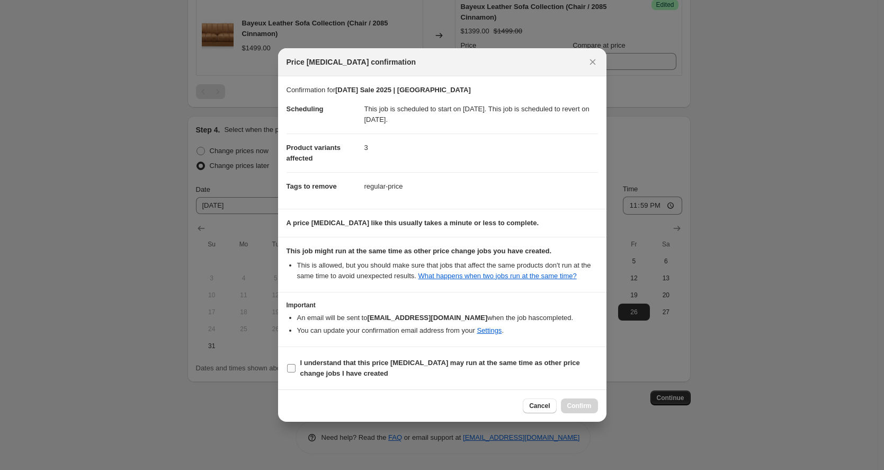
click at [347, 377] on b "I understand that this price change job may run at the same time as other price…" at bounding box center [440, 368] width 280 height 19
click at [295, 372] on input "I understand that this price change job may run at the same time as other price…" at bounding box center [291, 368] width 8 height 8
checkbox input "true"
click at [585, 410] on span "Confirm" at bounding box center [579, 405] width 24 height 8
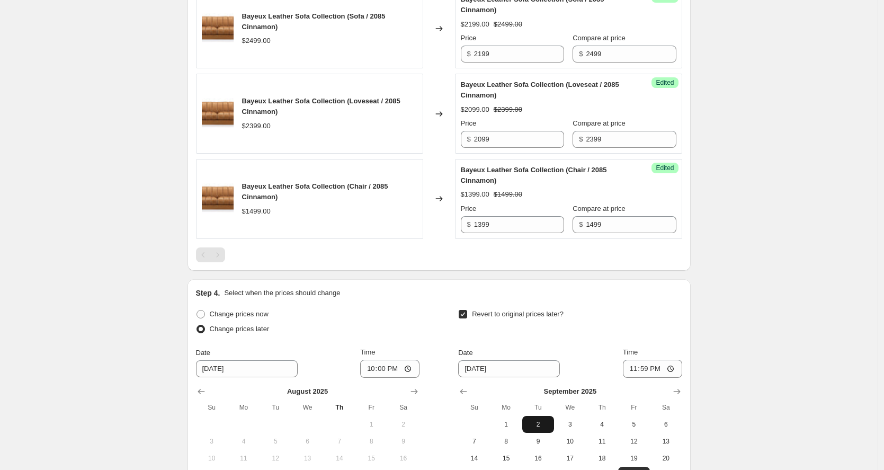
scroll to position [688, 0]
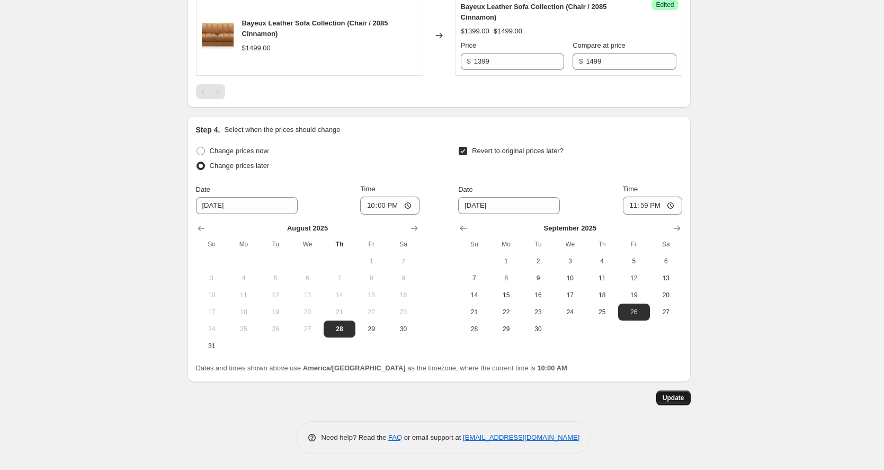
click at [684, 397] on span "Update" at bounding box center [673, 397] width 22 height 8
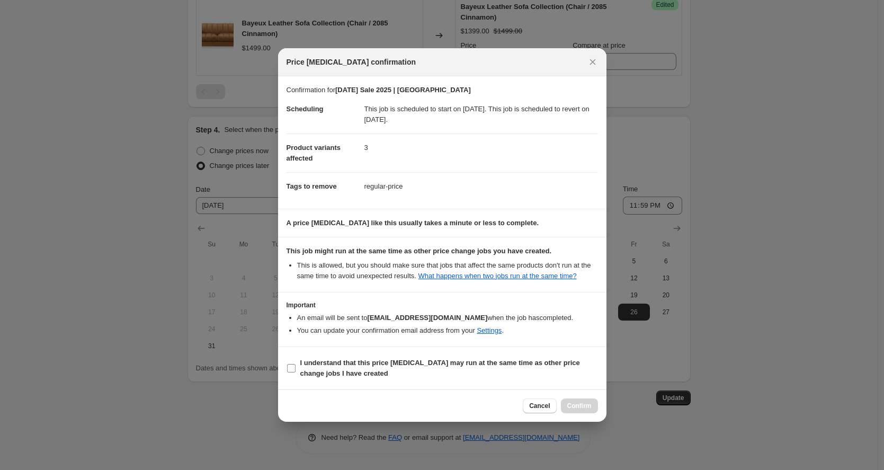
click at [340, 374] on b "I understand that this price change job may run at the same time as other price…" at bounding box center [440, 368] width 280 height 19
click at [295, 372] on input "I understand that this price change job may run at the same time as other price…" at bounding box center [291, 368] width 8 height 8
checkbox input "true"
click at [574, 408] on span "Confirm" at bounding box center [579, 405] width 24 height 8
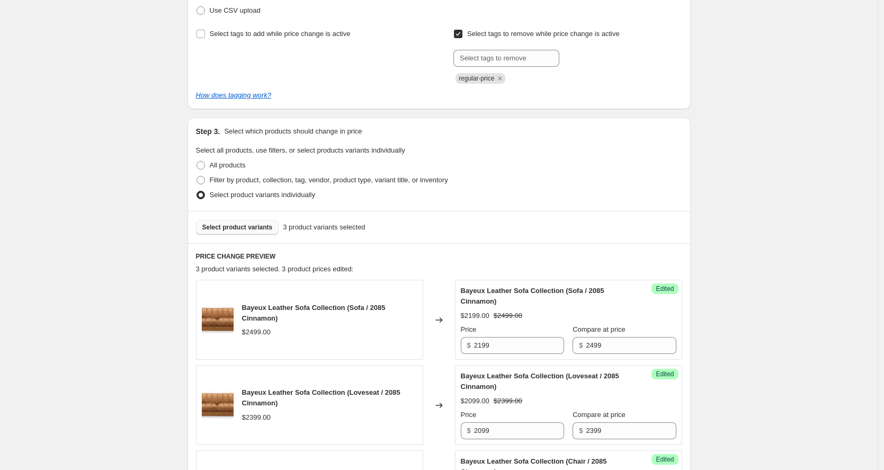
scroll to position [0, 0]
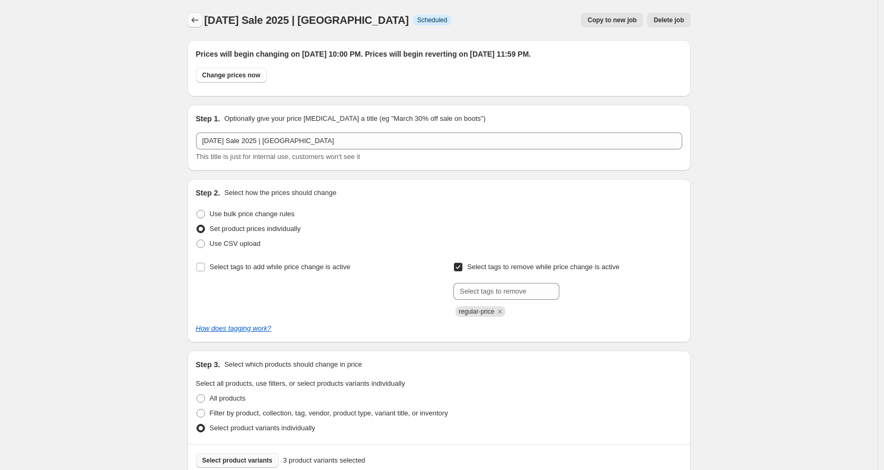
click at [200, 22] on icon "Price change jobs" at bounding box center [195, 20] width 11 height 11
